Goal: Information Seeking & Learning: Learn about a topic

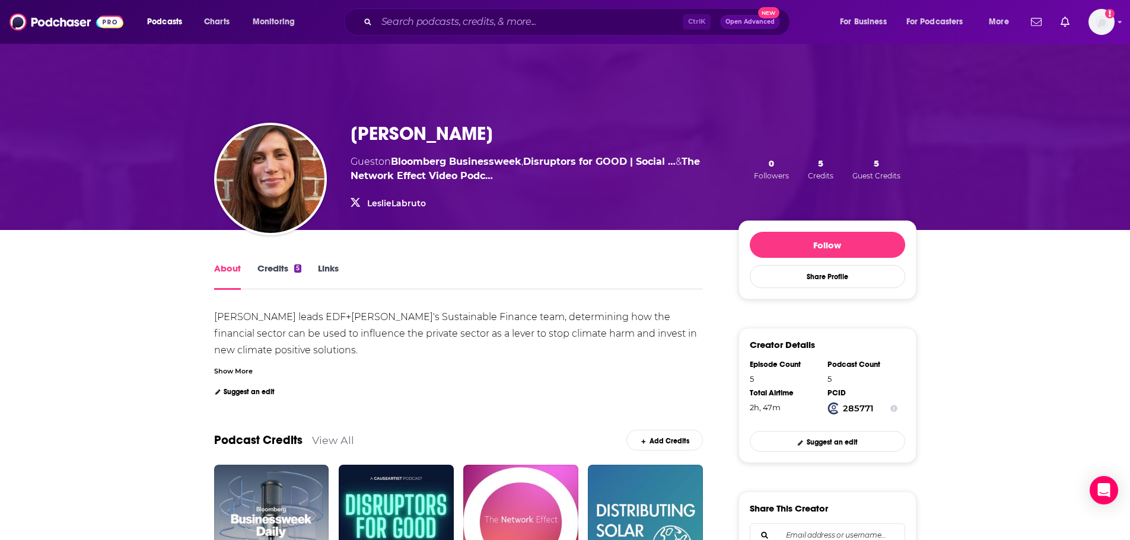
click at [227, 366] on div "Show More" at bounding box center [233, 370] width 39 height 11
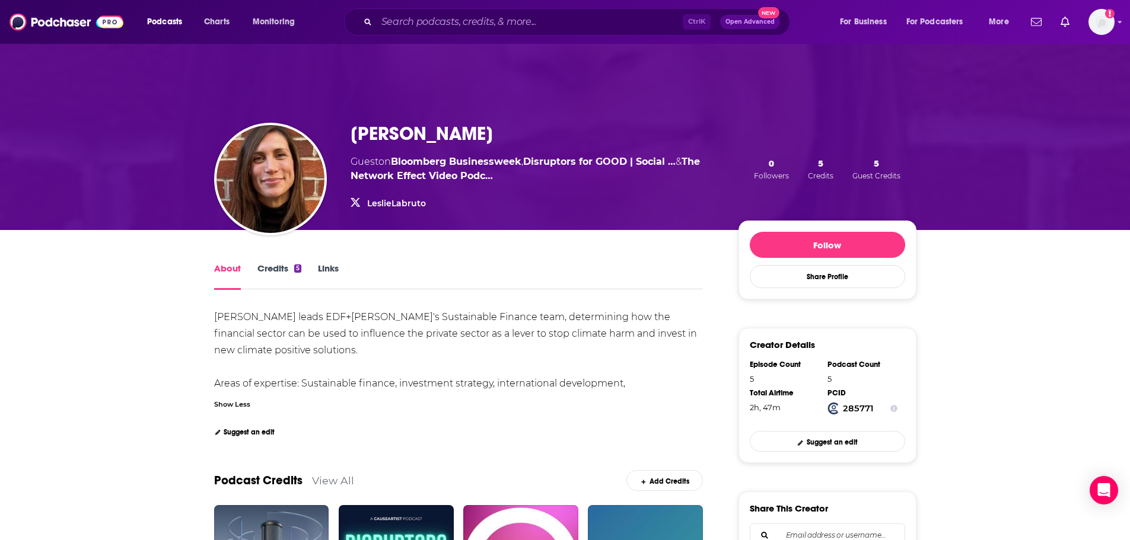
click at [223, 406] on div "Show Less" at bounding box center [232, 403] width 36 height 11
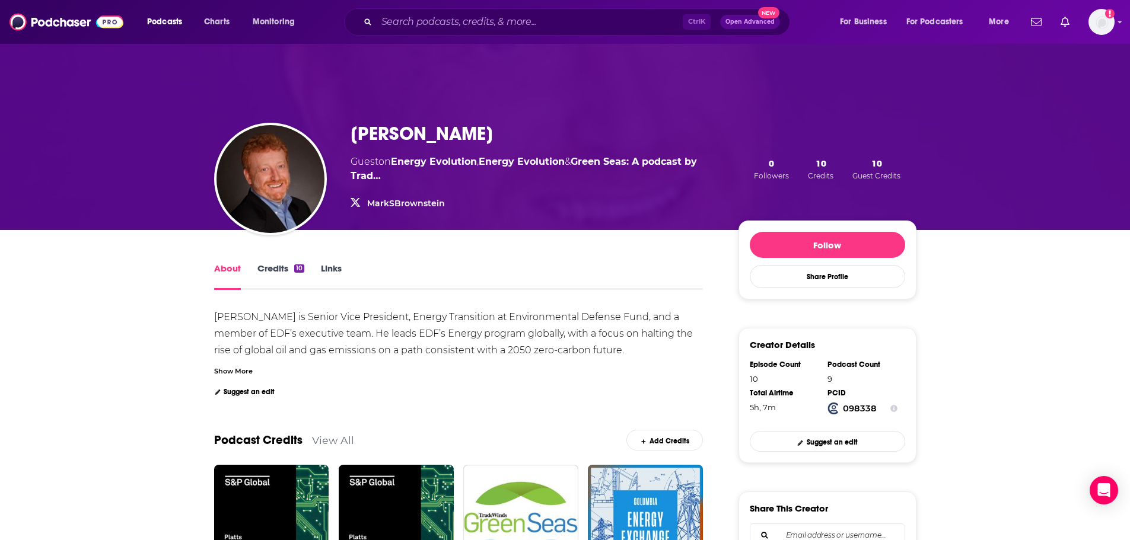
click at [236, 374] on div "Show More" at bounding box center [233, 370] width 39 height 11
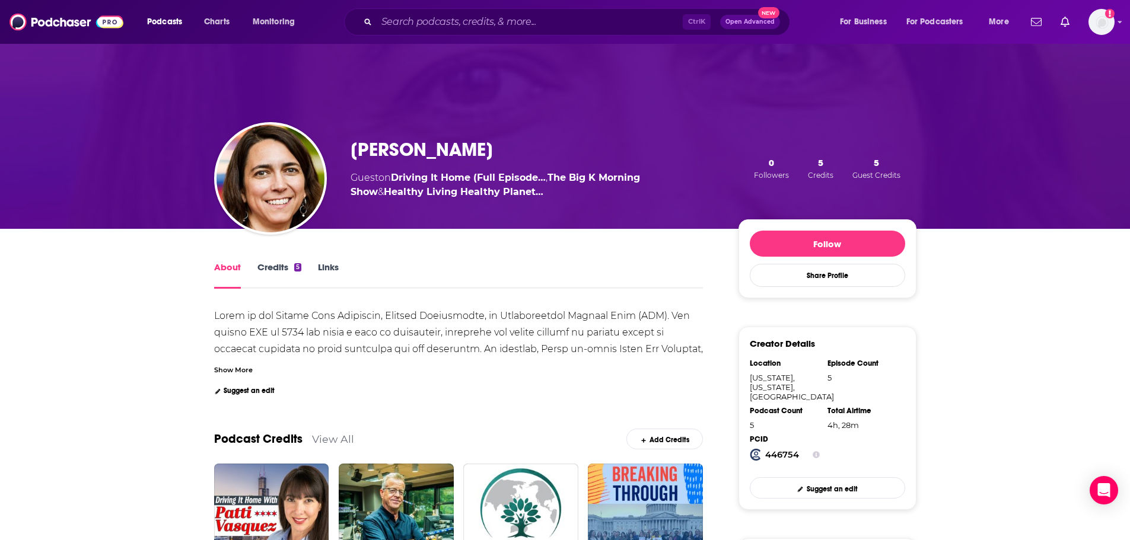
click at [230, 371] on div "Show More" at bounding box center [233, 369] width 39 height 11
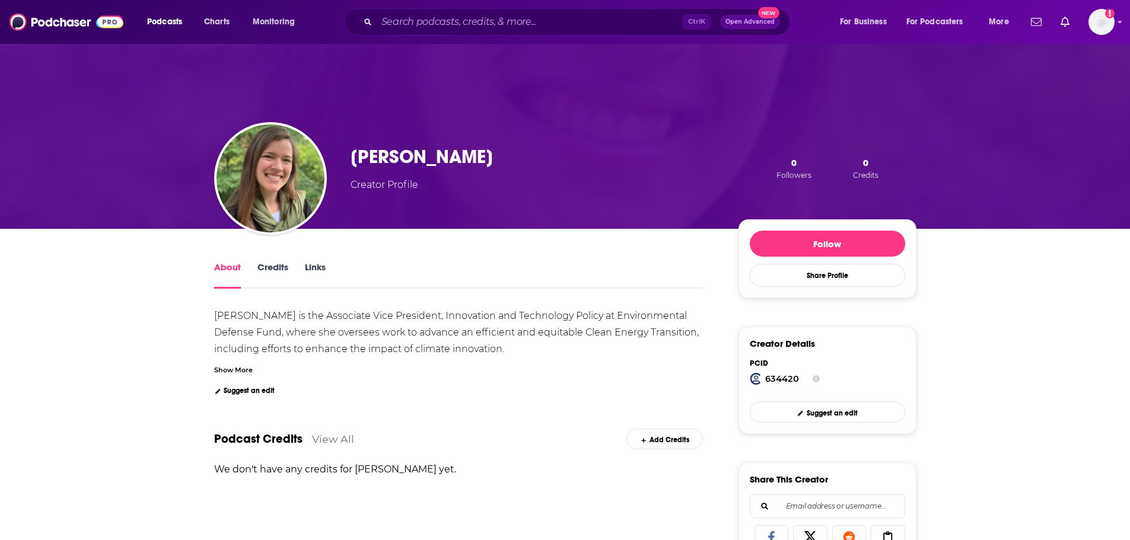
click at [236, 372] on div "Show More" at bounding box center [233, 369] width 39 height 11
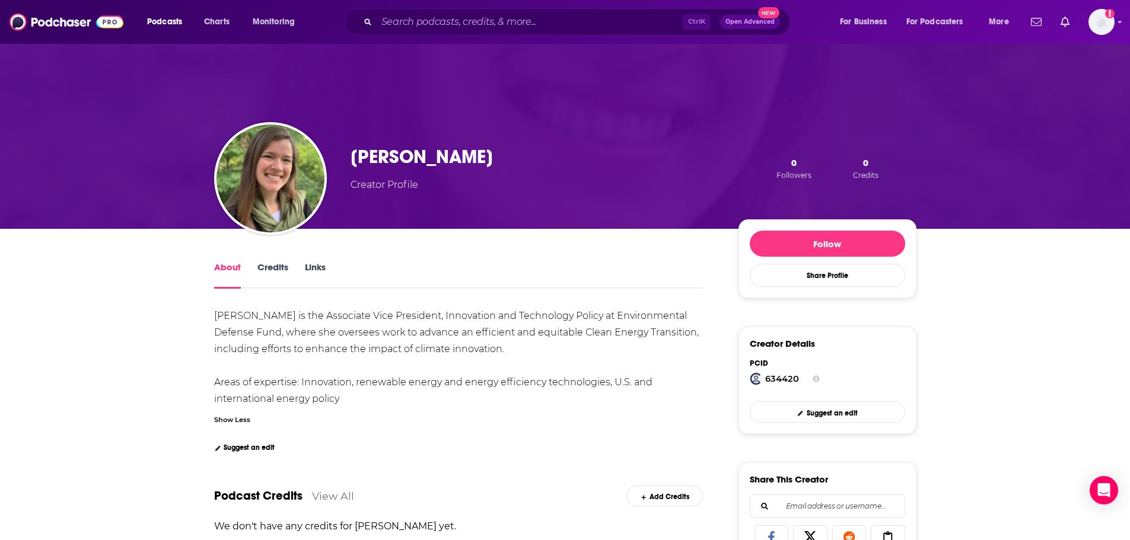
click at [384, 178] on div "Creator Profile" at bounding box center [384, 185] width 68 height 14
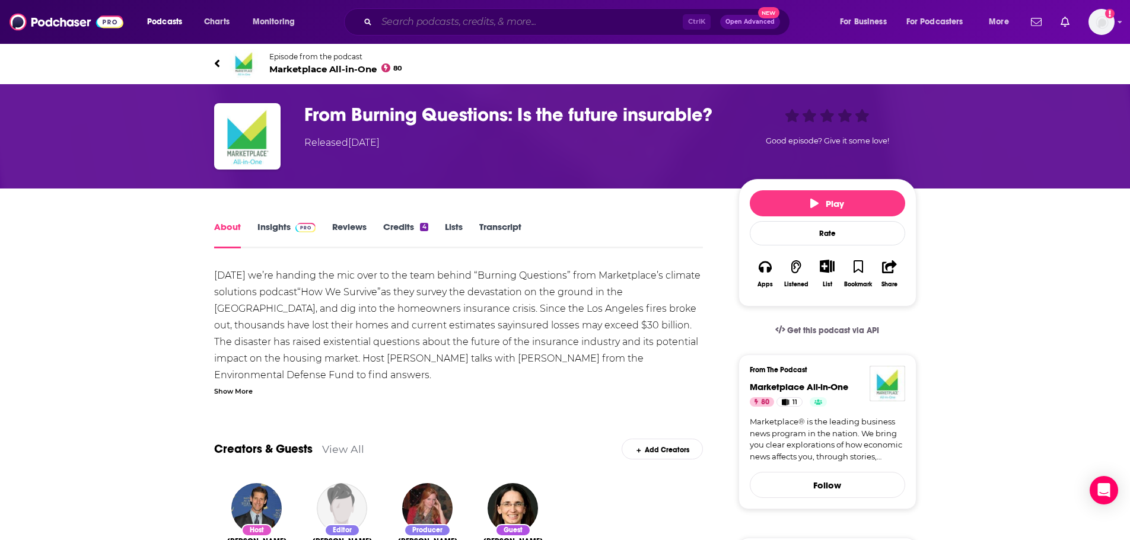
drag, startPoint x: 485, startPoint y: 25, endPoint x: 485, endPoint y: 34, distance: 8.9
click at [485, 31] on div "Ctrl K Open Advanced New" at bounding box center [567, 21] width 446 height 27
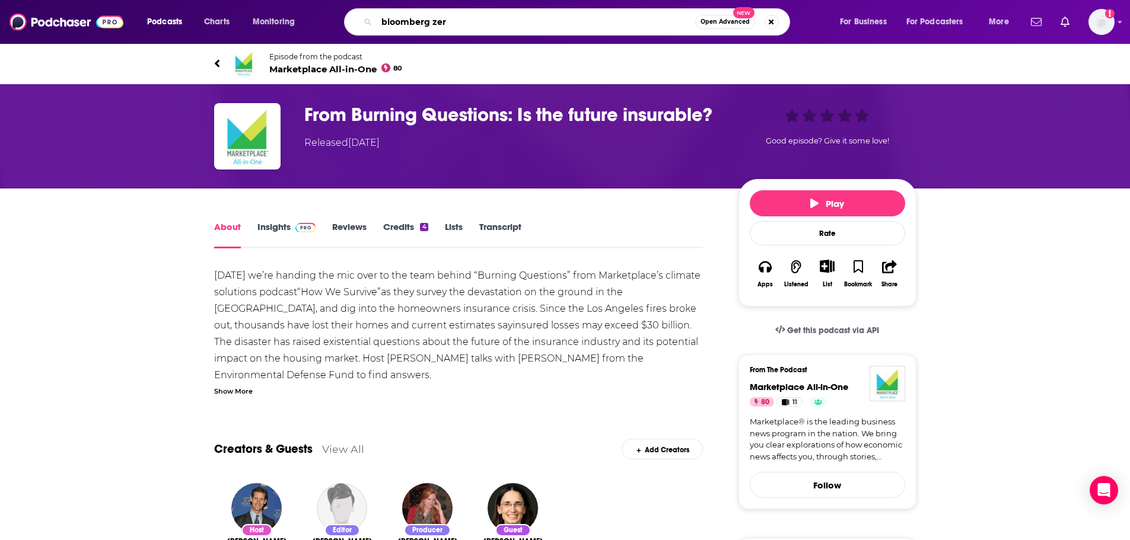
type input "bloomberg zero"
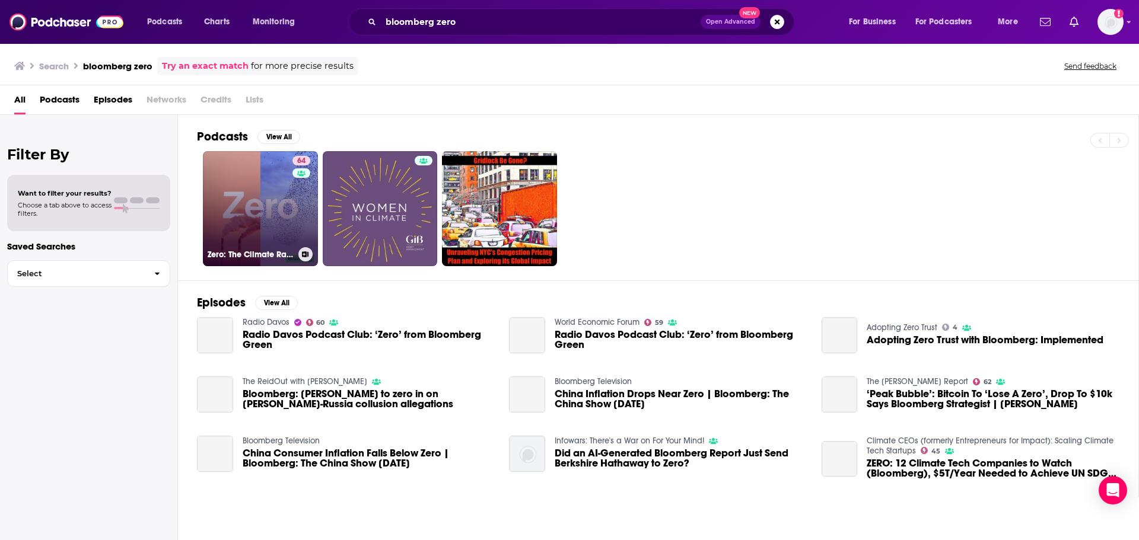
click at [267, 230] on link "64 Zero: The Climate Race" at bounding box center [260, 208] width 115 height 115
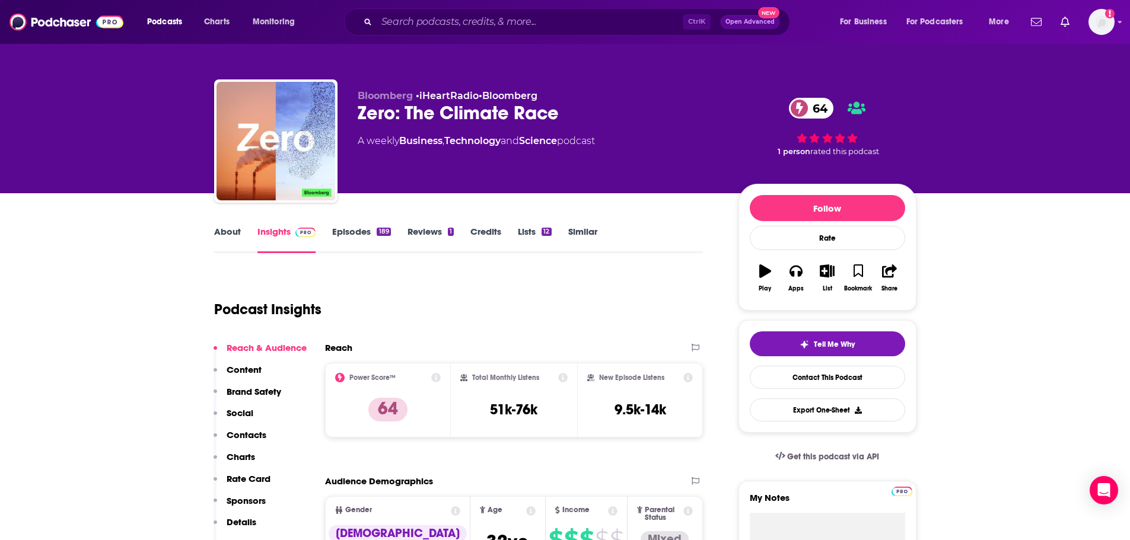
click at [375, 230] on link "Episodes 189" at bounding box center [361, 239] width 58 height 27
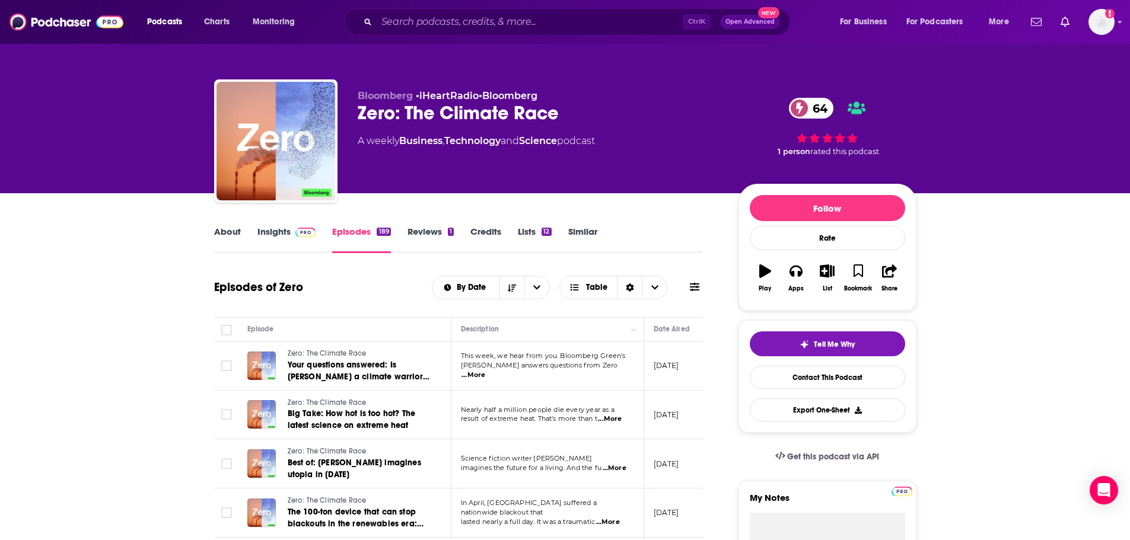
click at [694, 292] on span at bounding box center [694, 287] width 9 height 11
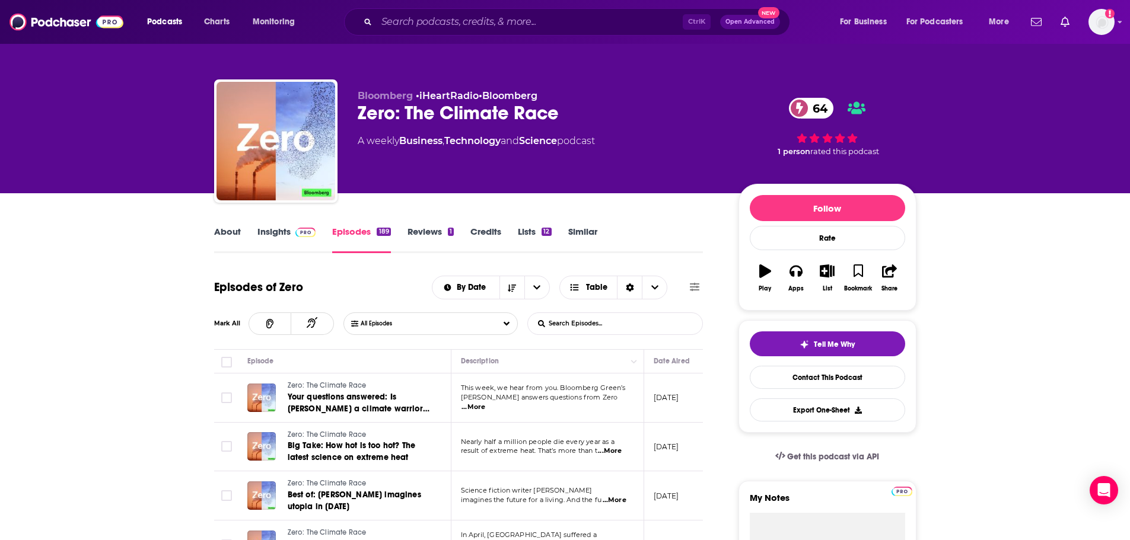
click at [607, 325] on input "List Search Input" at bounding box center [590, 323] width 124 height 21
type input "insurance"
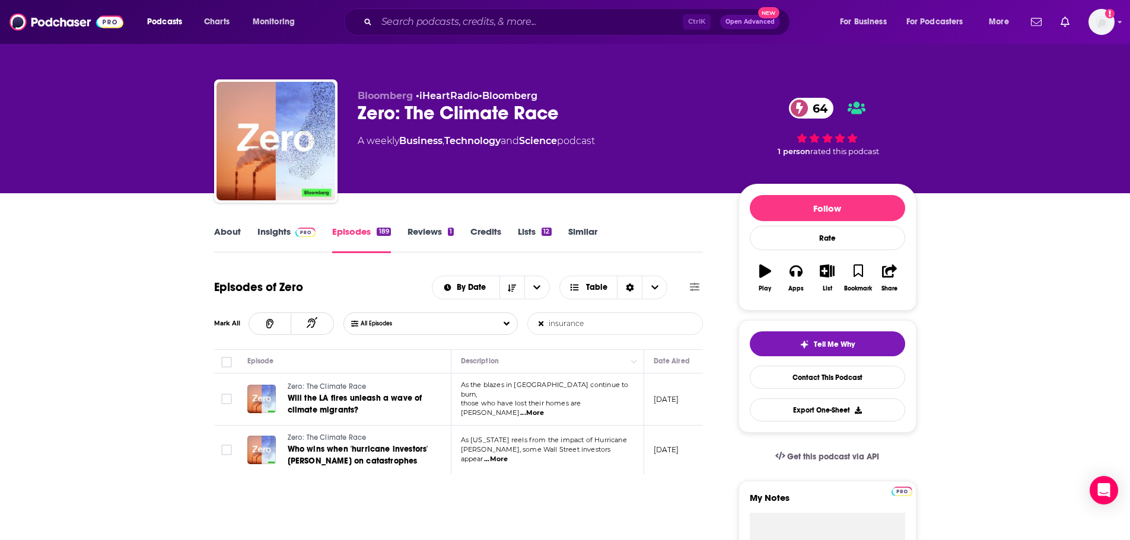
click at [221, 234] on link "About" at bounding box center [227, 239] width 27 height 27
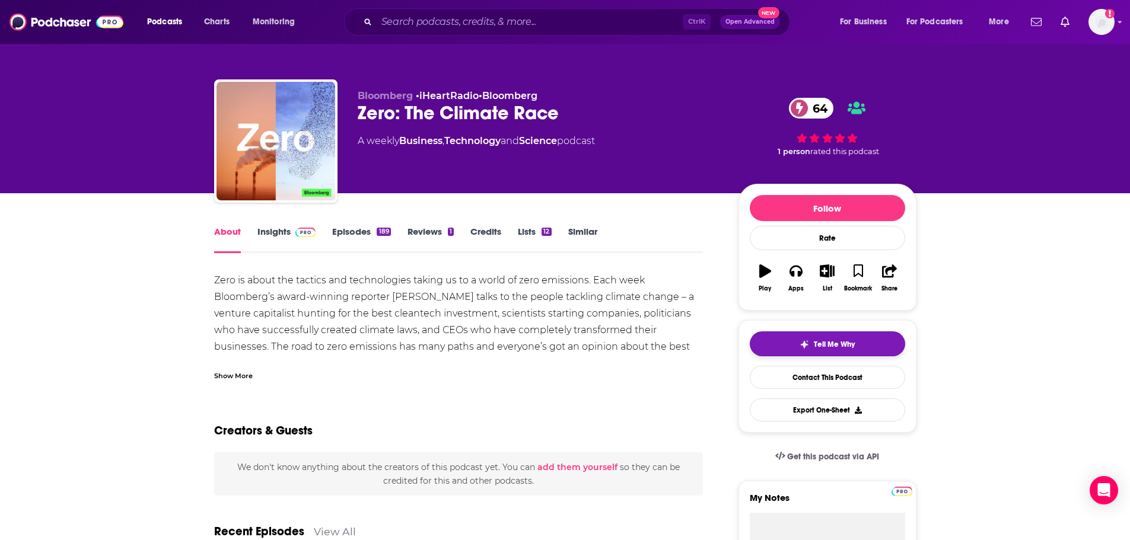
click at [816, 345] on span "Tell Me Why" at bounding box center [834, 344] width 41 height 9
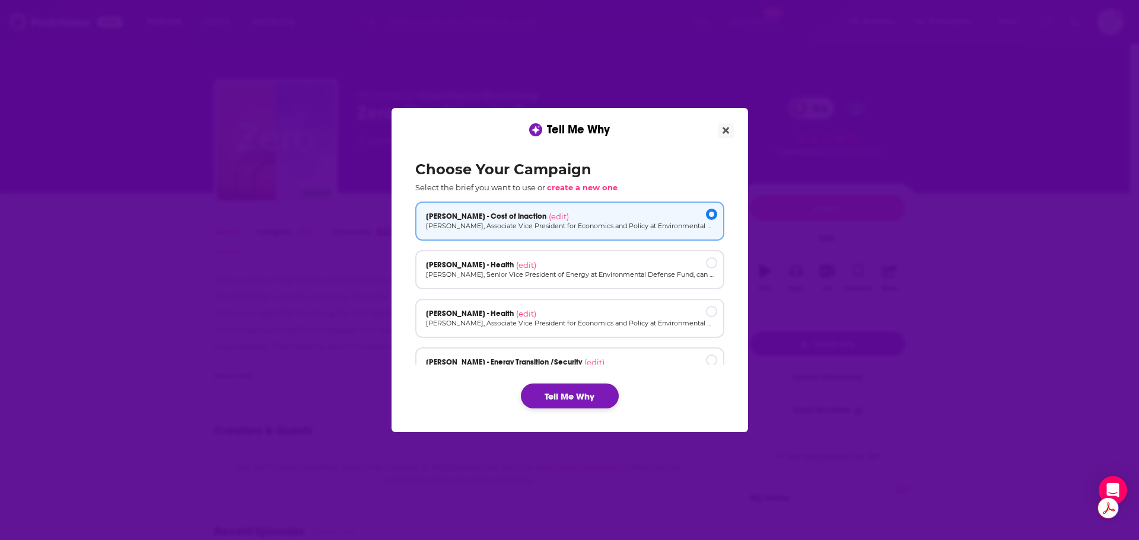
click at [585, 391] on button "Tell Me Why" at bounding box center [570, 396] width 98 height 25
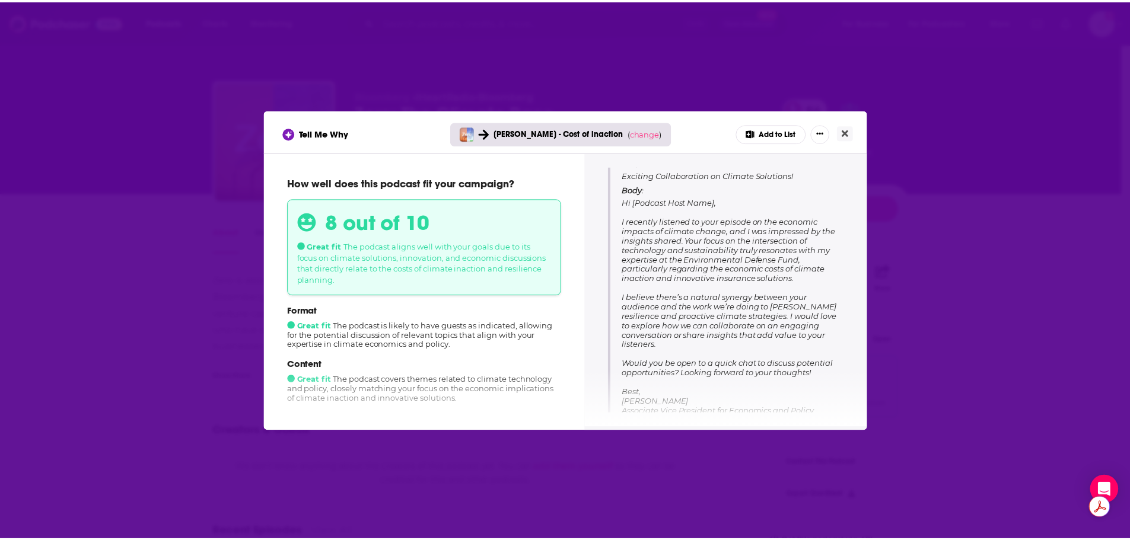
scroll to position [158, 0]
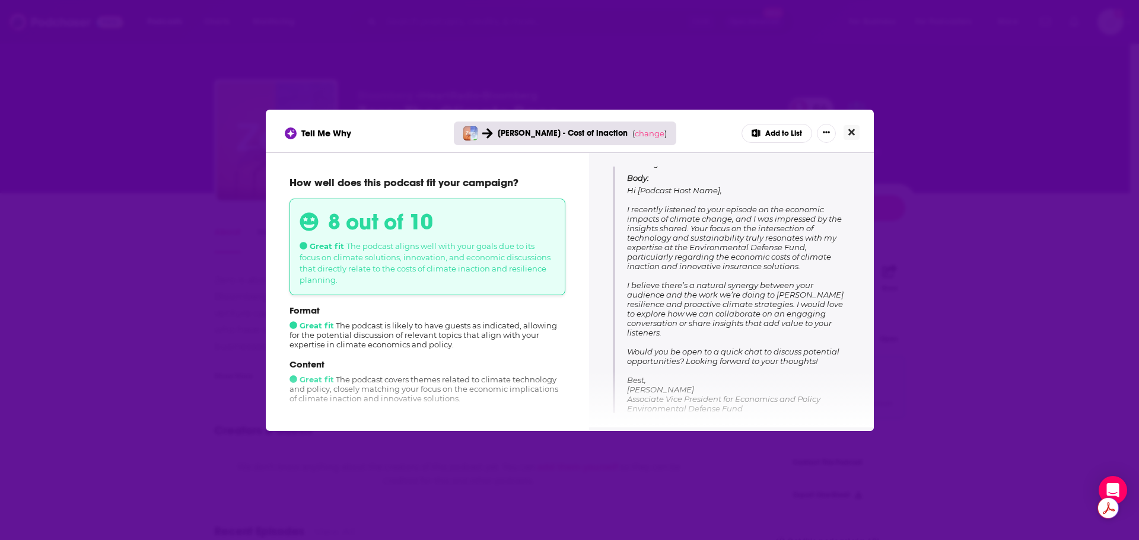
click at [856, 129] on button "Close" at bounding box center [851, 132] width 16 height 15
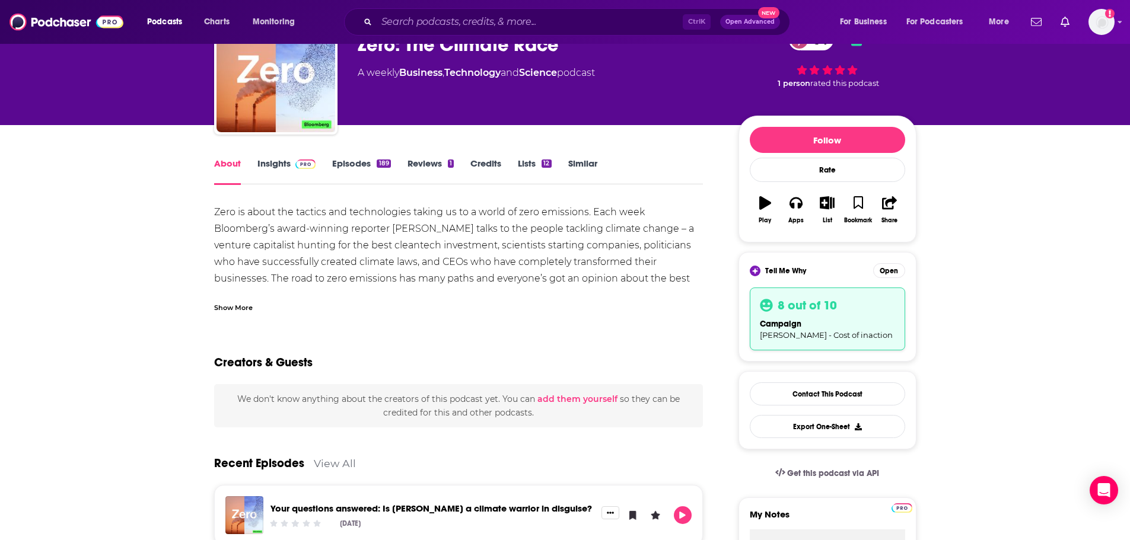
scroll to position [0, 0]
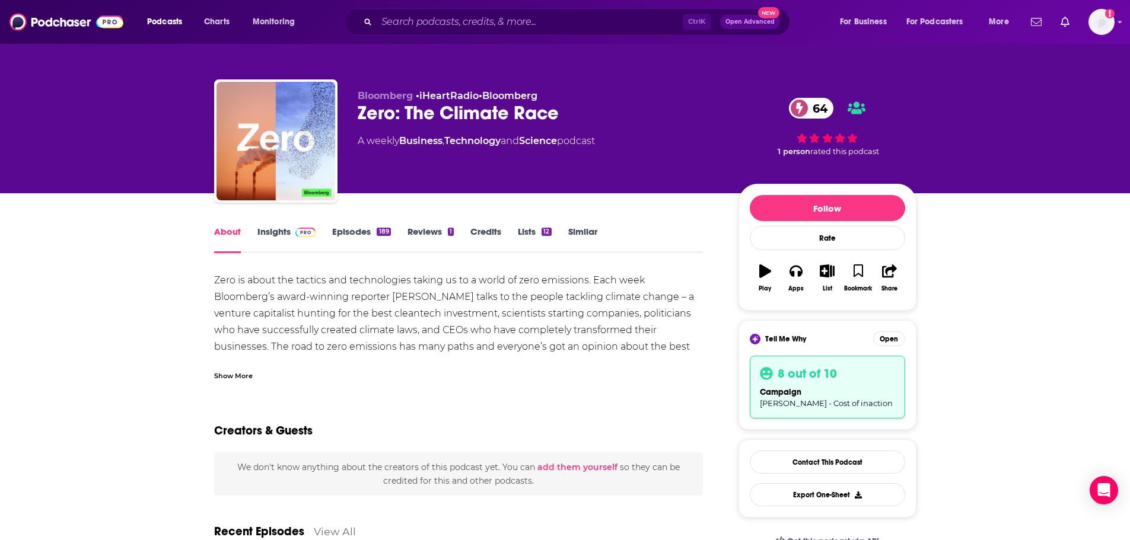
click at [365, 234] on link "Episodes 189" at bounding box center [361, 239] width 58 height 27
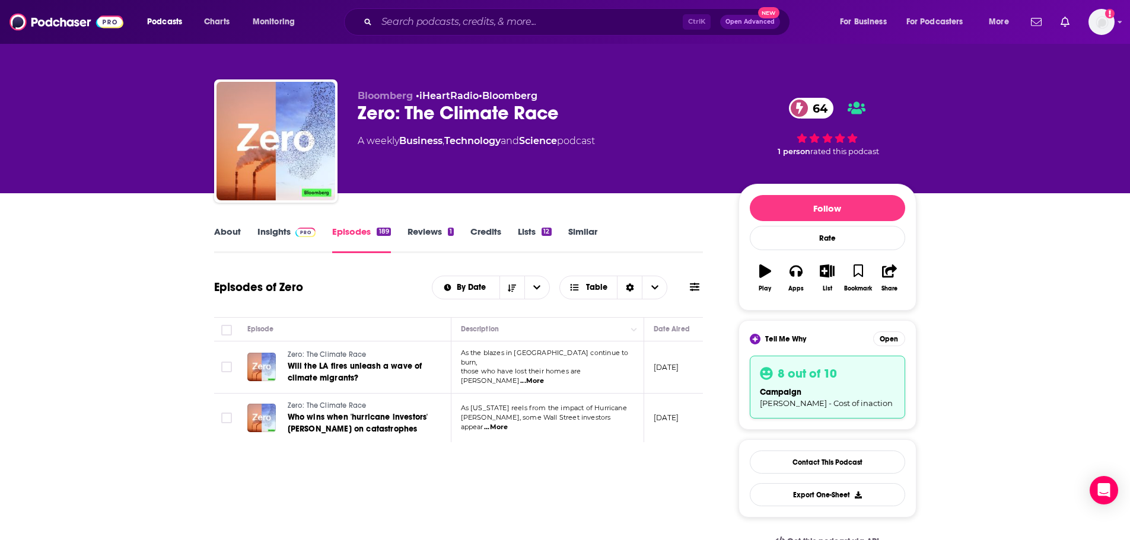
click at [276, 232] on link "Insights" at bounding box center [286, 239] width 59 height 27
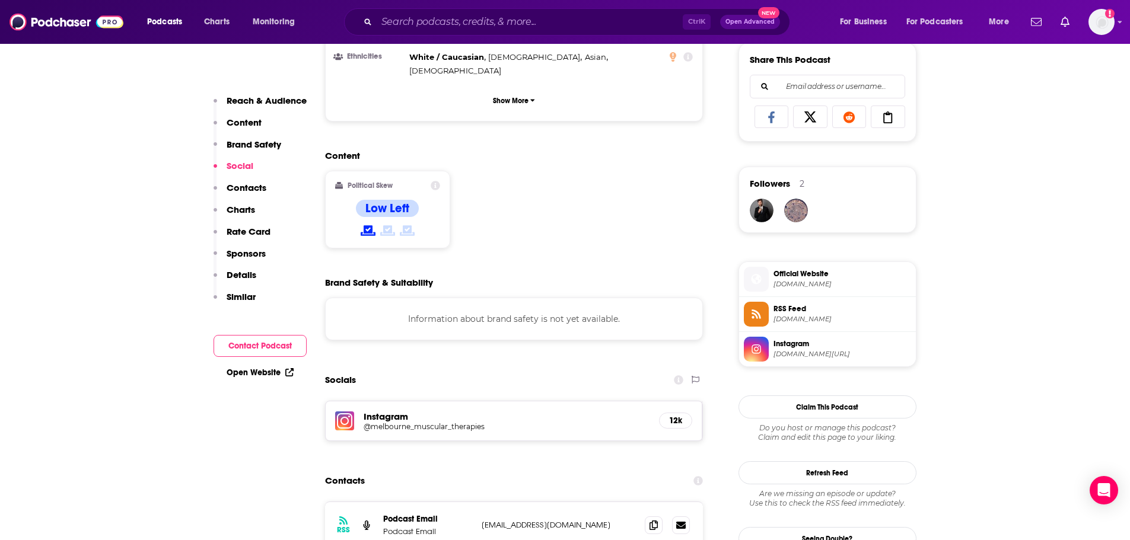
scroll to position [949, 0]
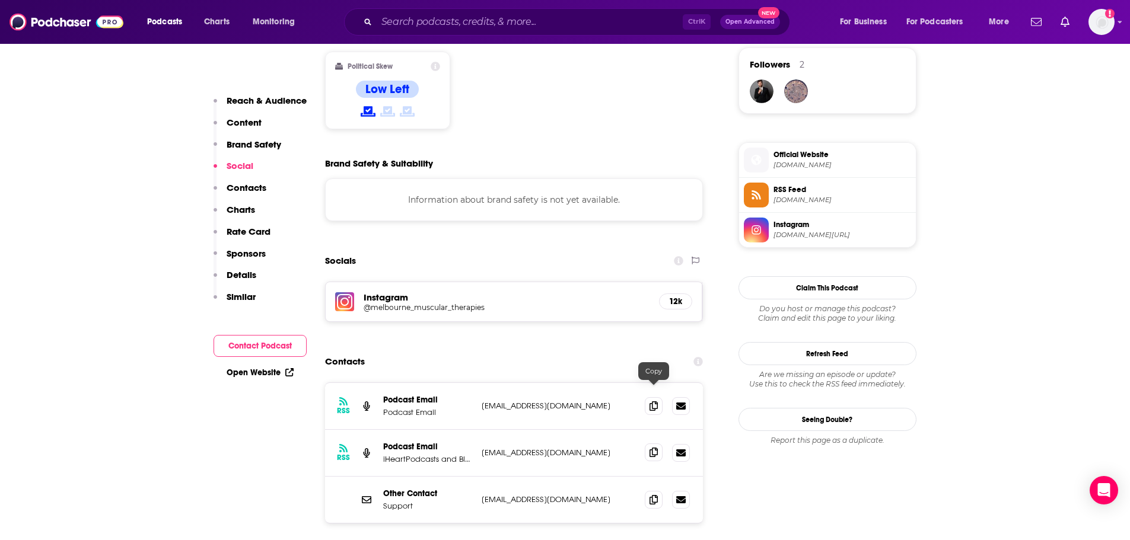
click at [652, 448] on icon at bounding box center [653, 452] width 8 height 9
click at [654, 401] on icon at bounding box center [653, 405] width 8 height 9
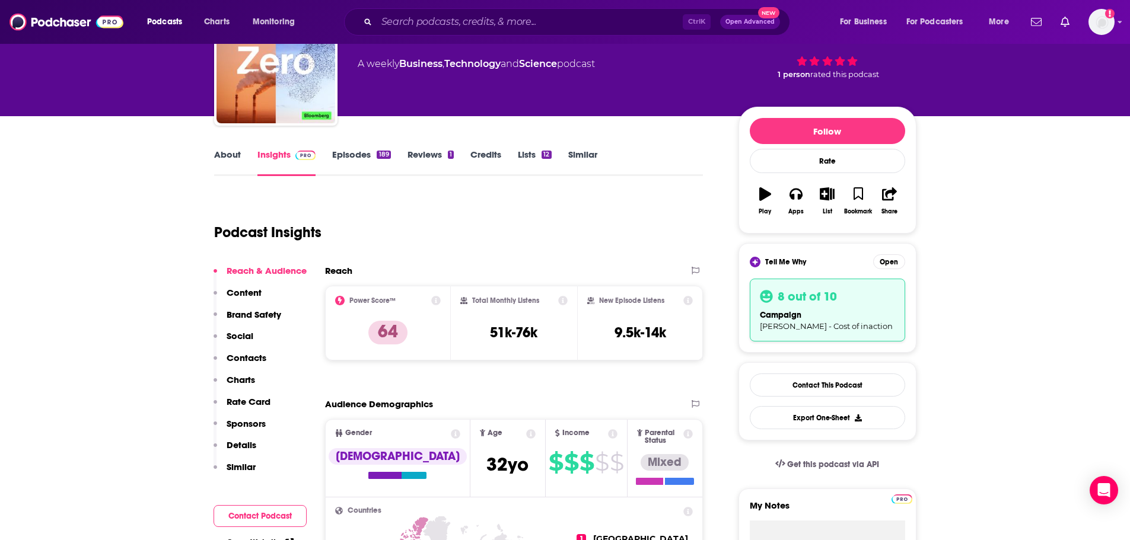
scroll to position [0, 0]
